Goal: Information Seeking & Learning: Check status

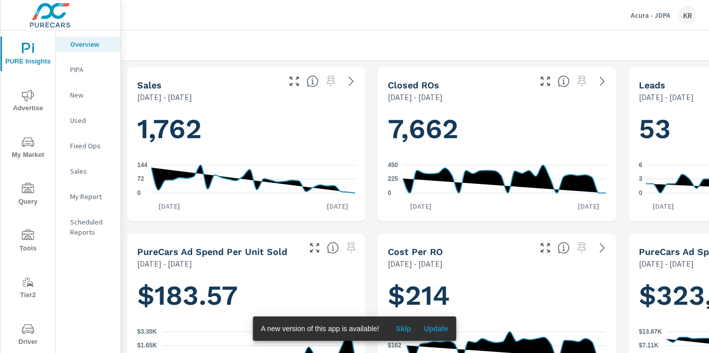
scroll to position [1, 0]
drag, startPoint x: 409, startPoint y: 329, endPoint x: 433, endPoint y: 311, distance: 29.7
click at [409, 329] on span "Skip" at bounding box center [404, 328] width 24 height 9
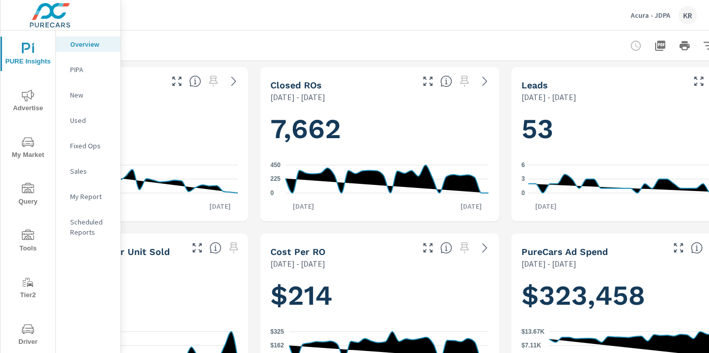
scroll to position [0, 164]
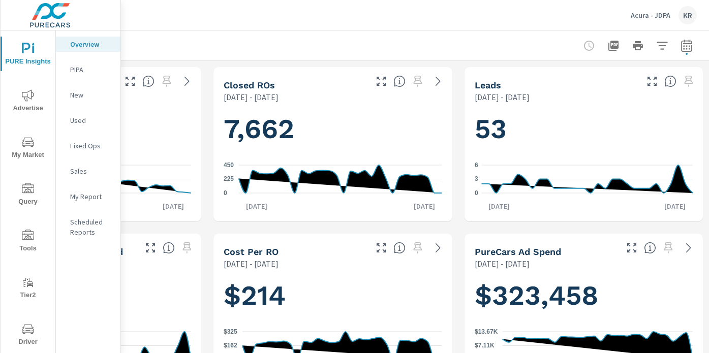
click at [653, 18] on p "Acura - JDPA" at bounding box center [651, 15] width 40 height 9
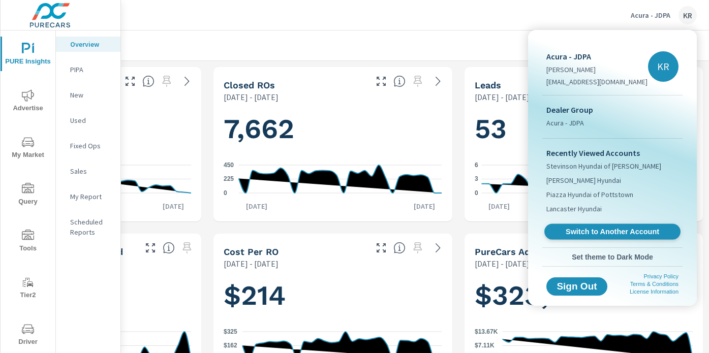
click at [596, 234] on span "Switch to Another Account" at bounding box center [612, 232] width 125 height 10
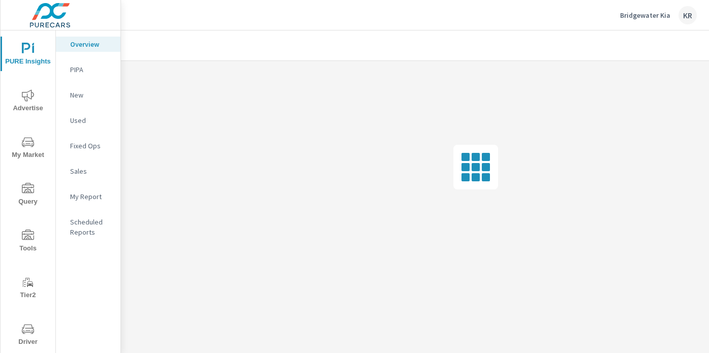
click at [645, 14] on p "Bridgewater Kia" at bounding box center [645, 15] width 50 height 9
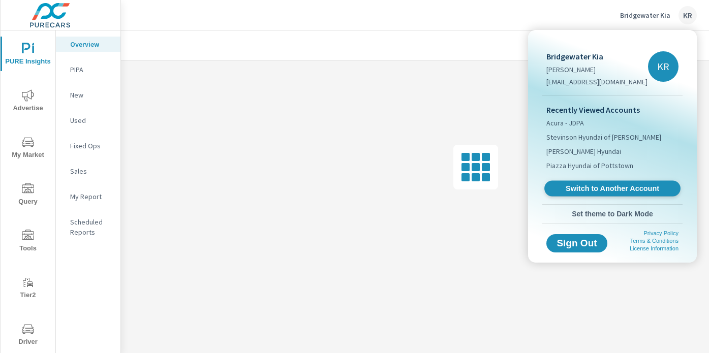
click at [617, 193] on link "Switch to Another Account" at bounding box center [613, 189] width 136 height 16
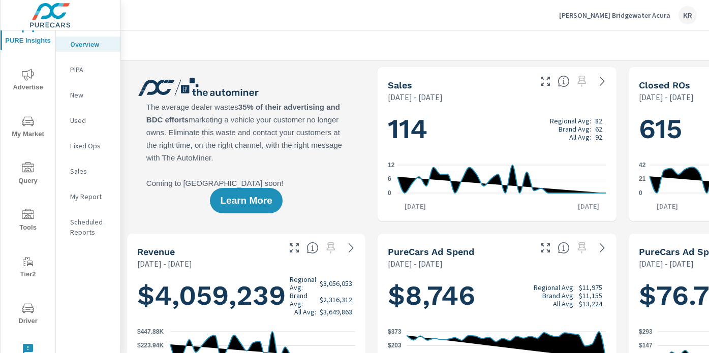
scroll to position [0, 164]
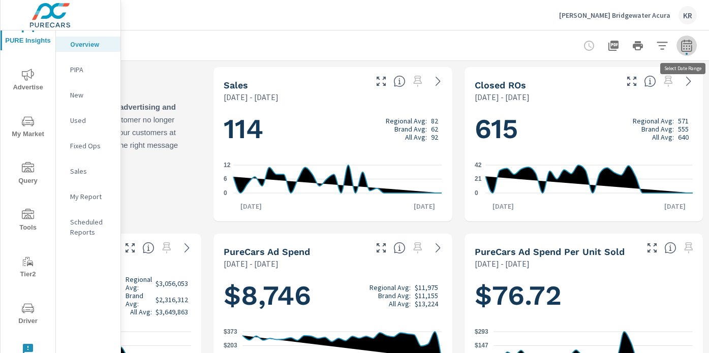
click at [688, 43] on icon "button" at bounding box center [686, 45] width 11 height 12
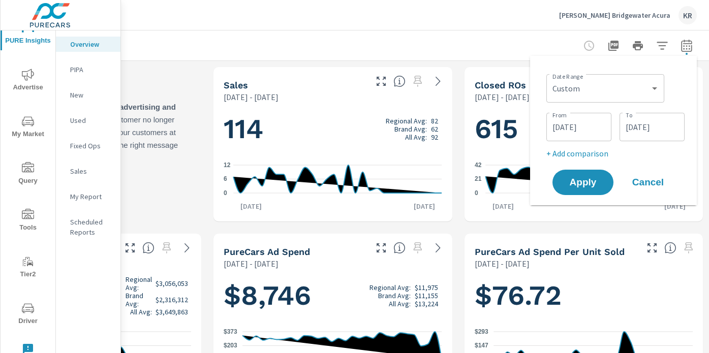
click at [560, 128] on input "[DATE]" at bounding box center [579, 127] width 57 height 20
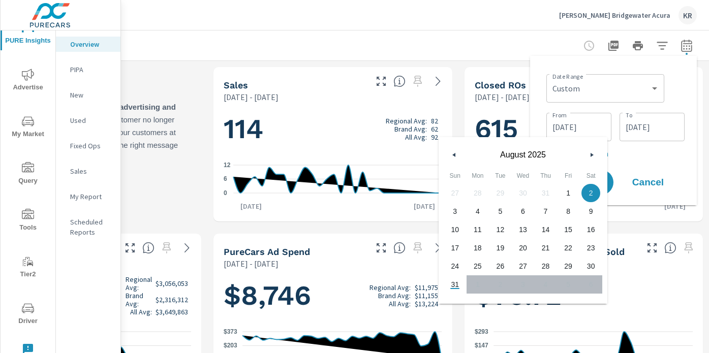
click at [452, 157] on icon "button" at bounding box center [452, 155] width 5 height 4
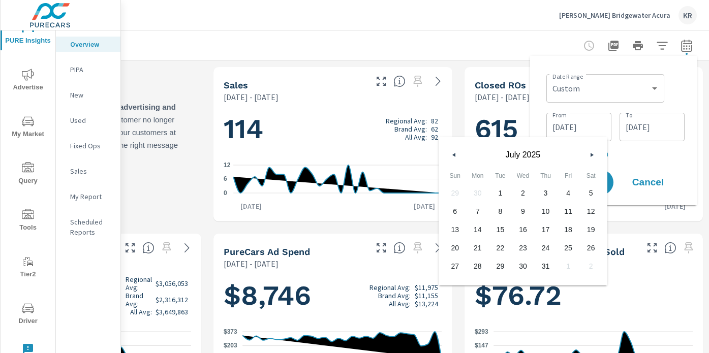
click at [452, 157] on icon "button" at bounding box center [452, 155] width 5 height 4
click at [549, 193] on span "1" at bounding box center [545, 193] width 23 height 13
type input "[DATE]"
click at [632, 129] on input "[DATE]" at bounding box center [652, 127] width 57 height 20
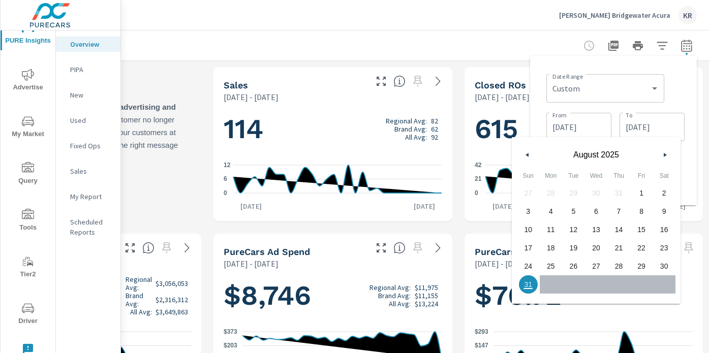
click at [530, 157] on button "button" at bounding box center [528, 155] width 12 height 12
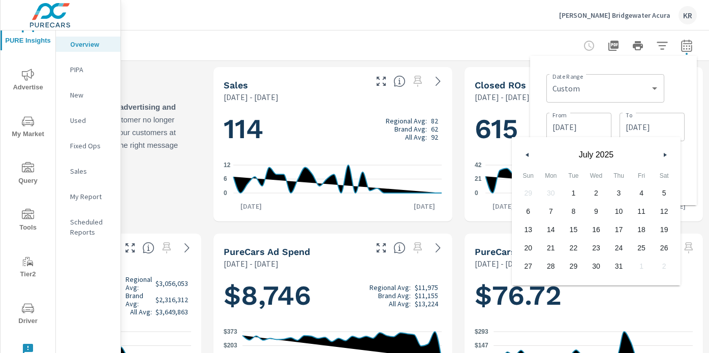
click at [530, 157] on button "button" at bounding box center [528, 155] width 12 height 12
click at [665, 263] on span "31" at bounding box center [664, 266] width 23 height 13
type input "[DATE]"
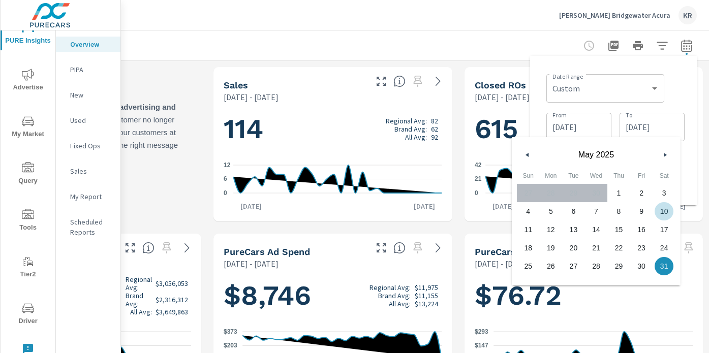
click at [678, 78] on div "Date Range Custom [DATE] Last week Last 7 days Last 14 days Last 30 days Last 4…" at bounding box center [616, 87] width 138 height 35
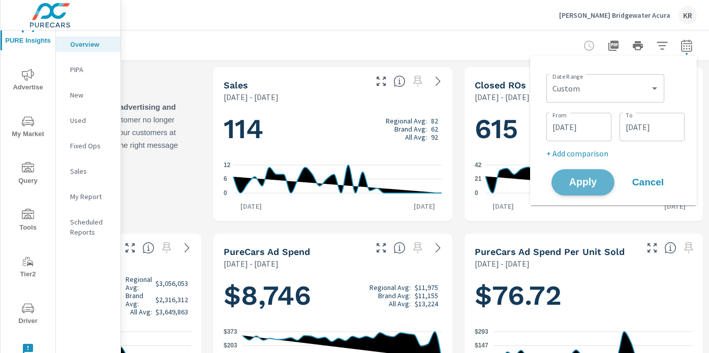
click at [586, 181] on span "Apply" at bounding box center [583, 183] width 42 height 10
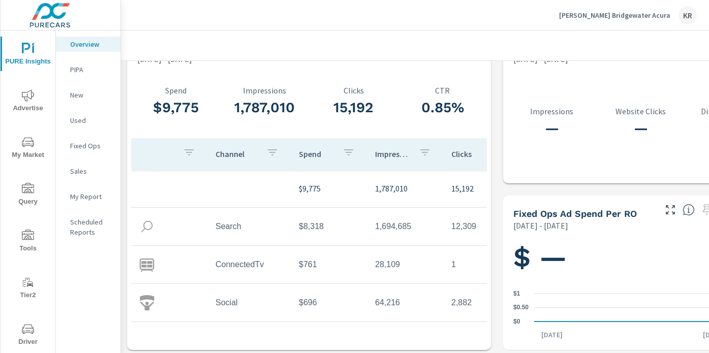
scroll to position [1375, 0]
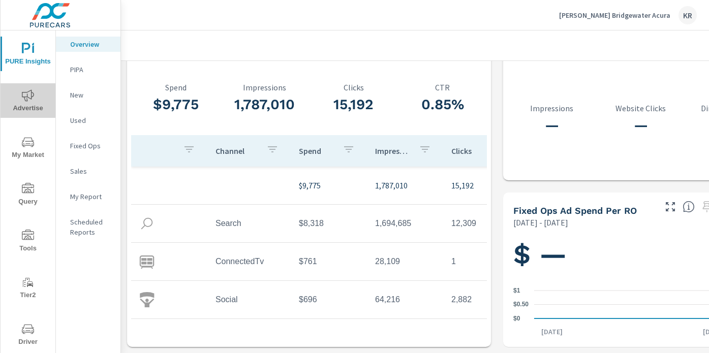
click at [31, 98] on icon "nav menu" at bounding box center [28, 95] width 12 height 12
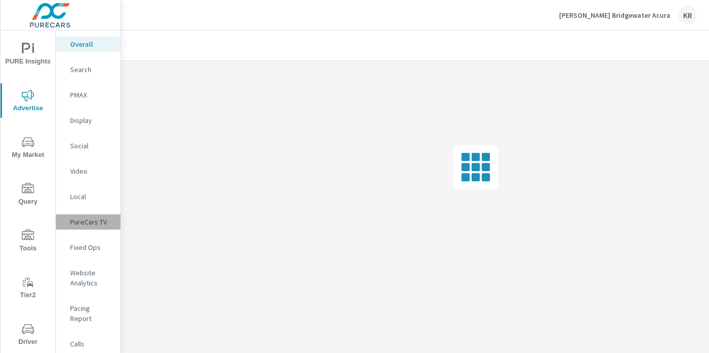
click at [95, 219] on p "PureCars TV" at bounding box center [91, 222] width 42 height 10
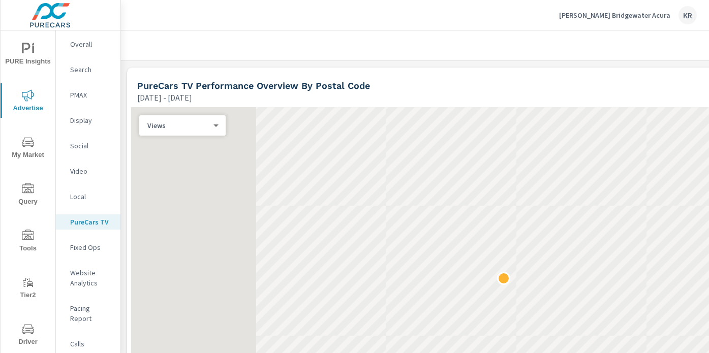
scroll to position [822, 0]
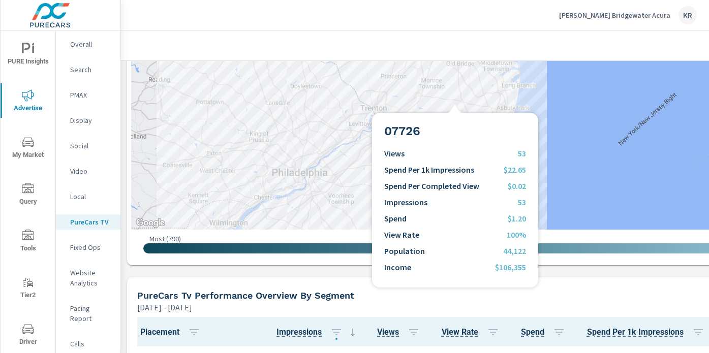
scroll to position [1043, 0]
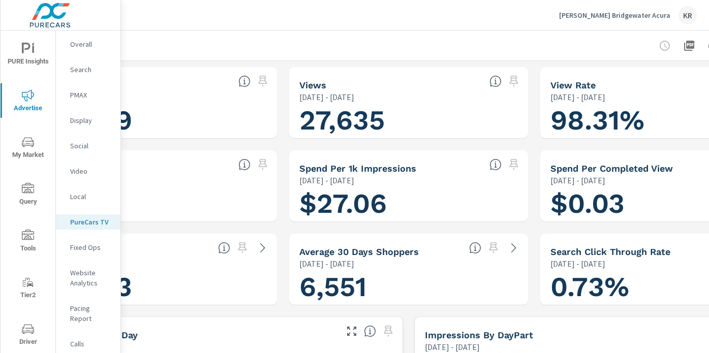
scroll to position [0, 164]
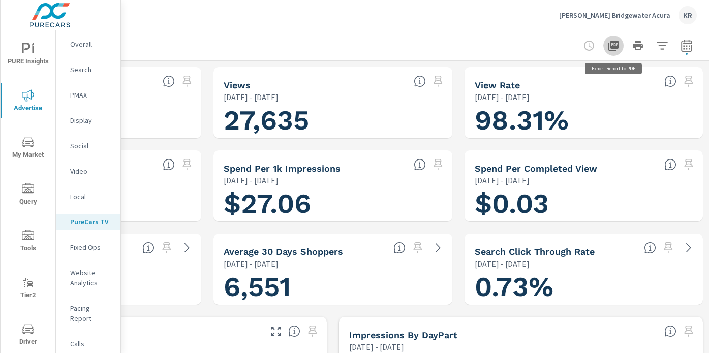
click at [614, 44] on icon "button" at bounding box center [614, 46] width 10 height 10
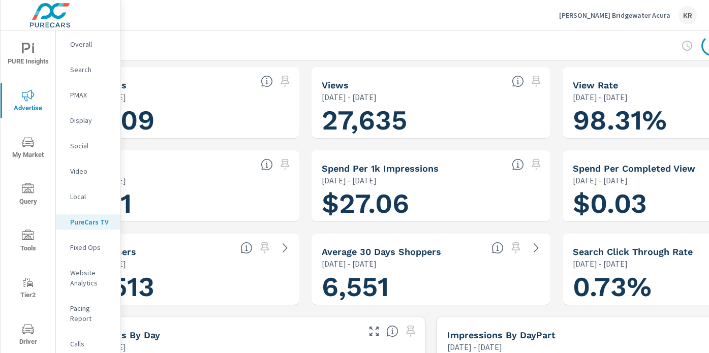
scroll to position [0, 0]
